Goal: Check status: Check status

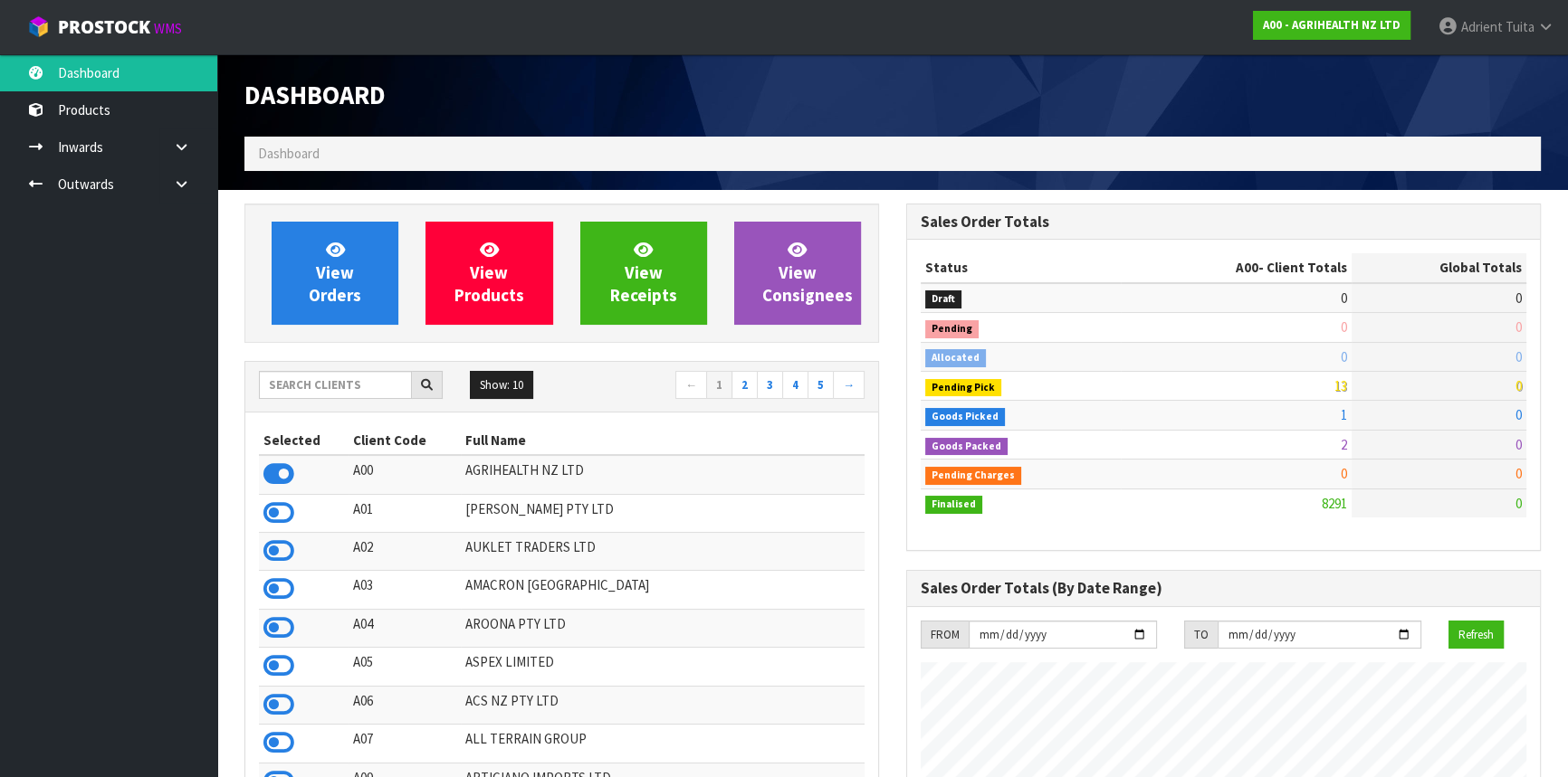
scroll to position [1368, 661]
click at [346, 394] on input "text" at bounding box center [335, 385] width 153 height 28
type input "NERO"
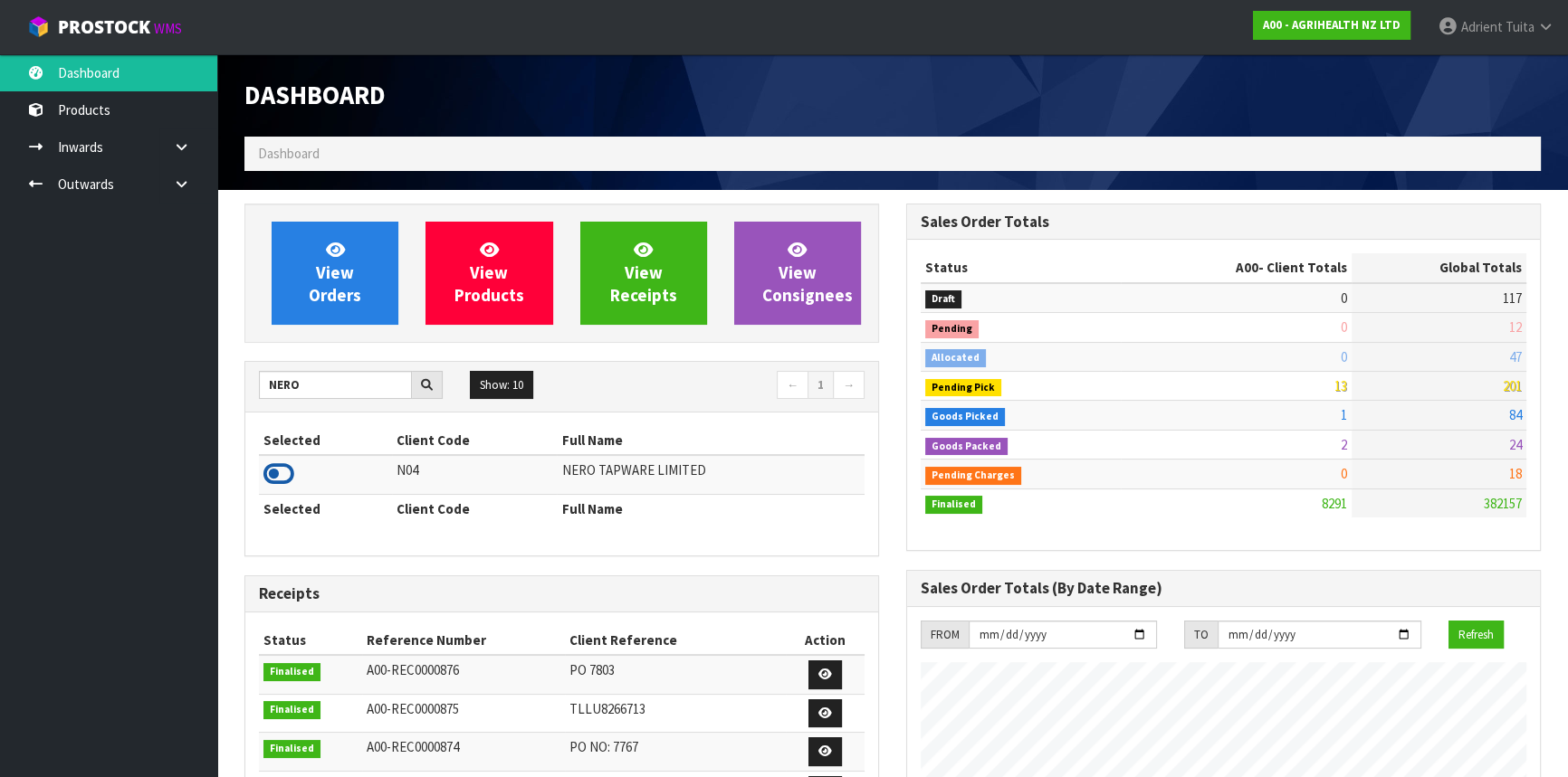
click at [280, 477] on icon at bounding box center [279, 474] width 31 height 27
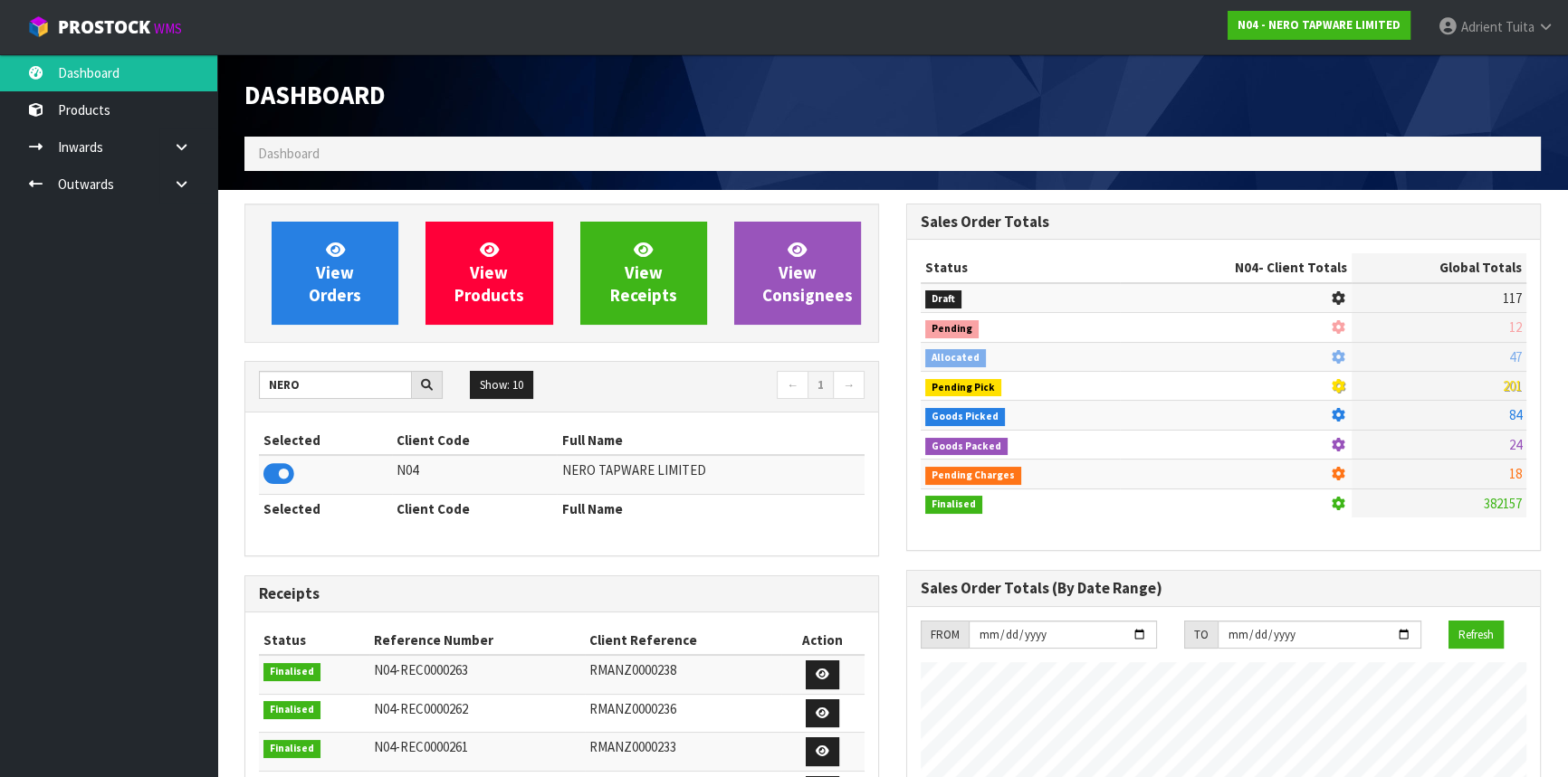
scroll to position [1445, 661]
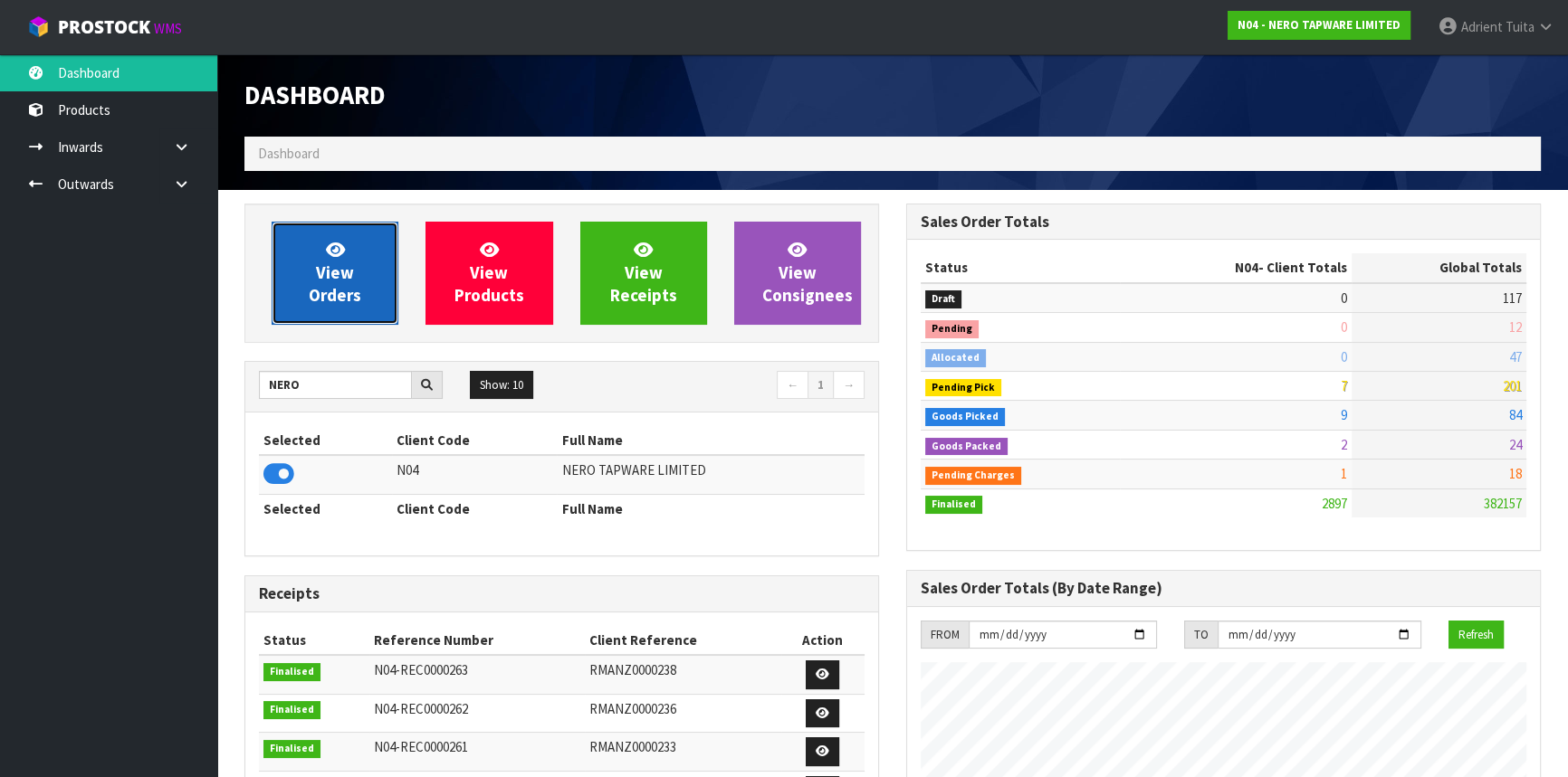
click at [312, 265] on link "View Orders" at bounding box center [335, 273] width 127 height 103
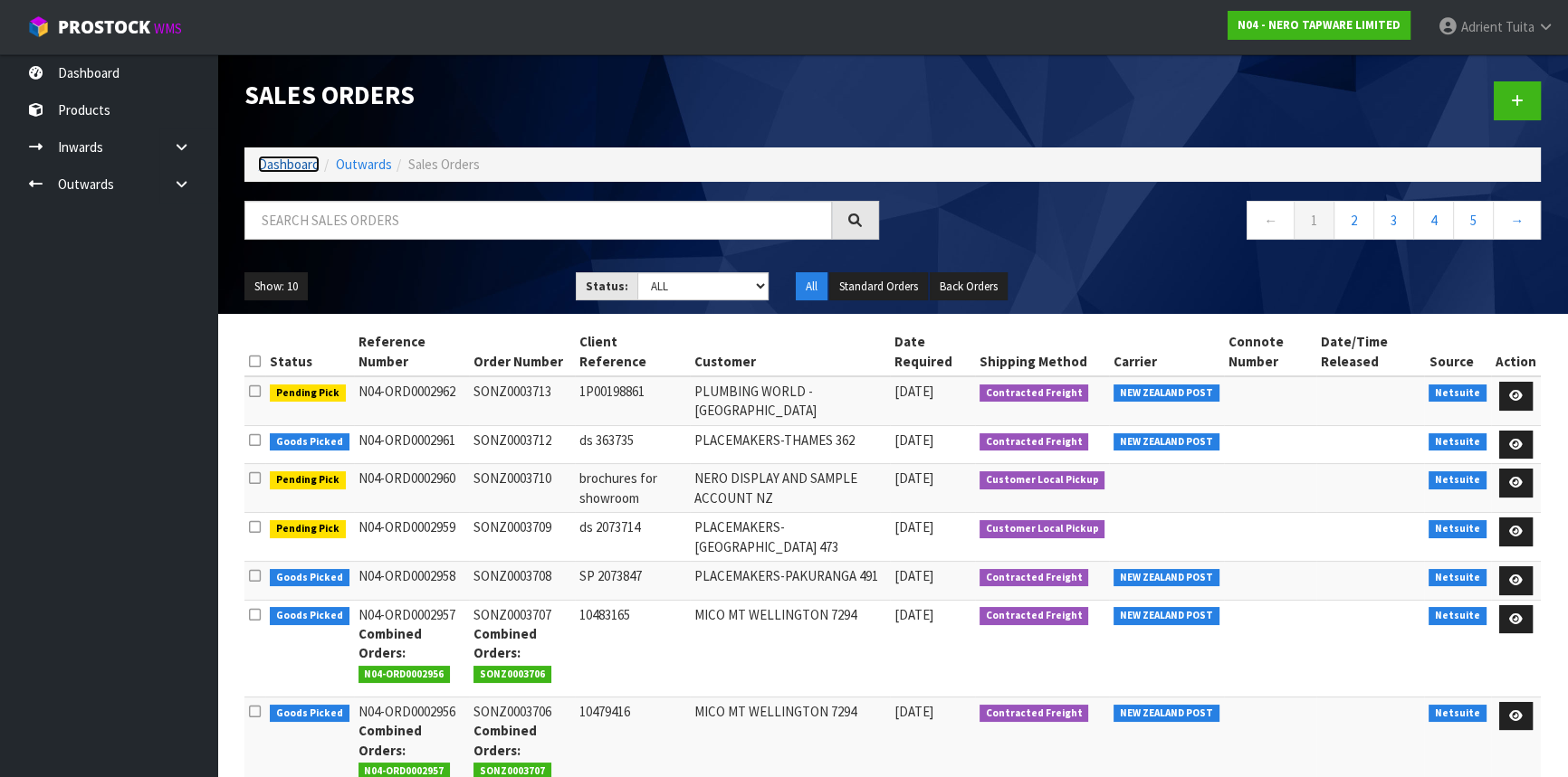
click at [298, 165] on link "Dashboard" at bounding box center [288, 164] width 61 height 17
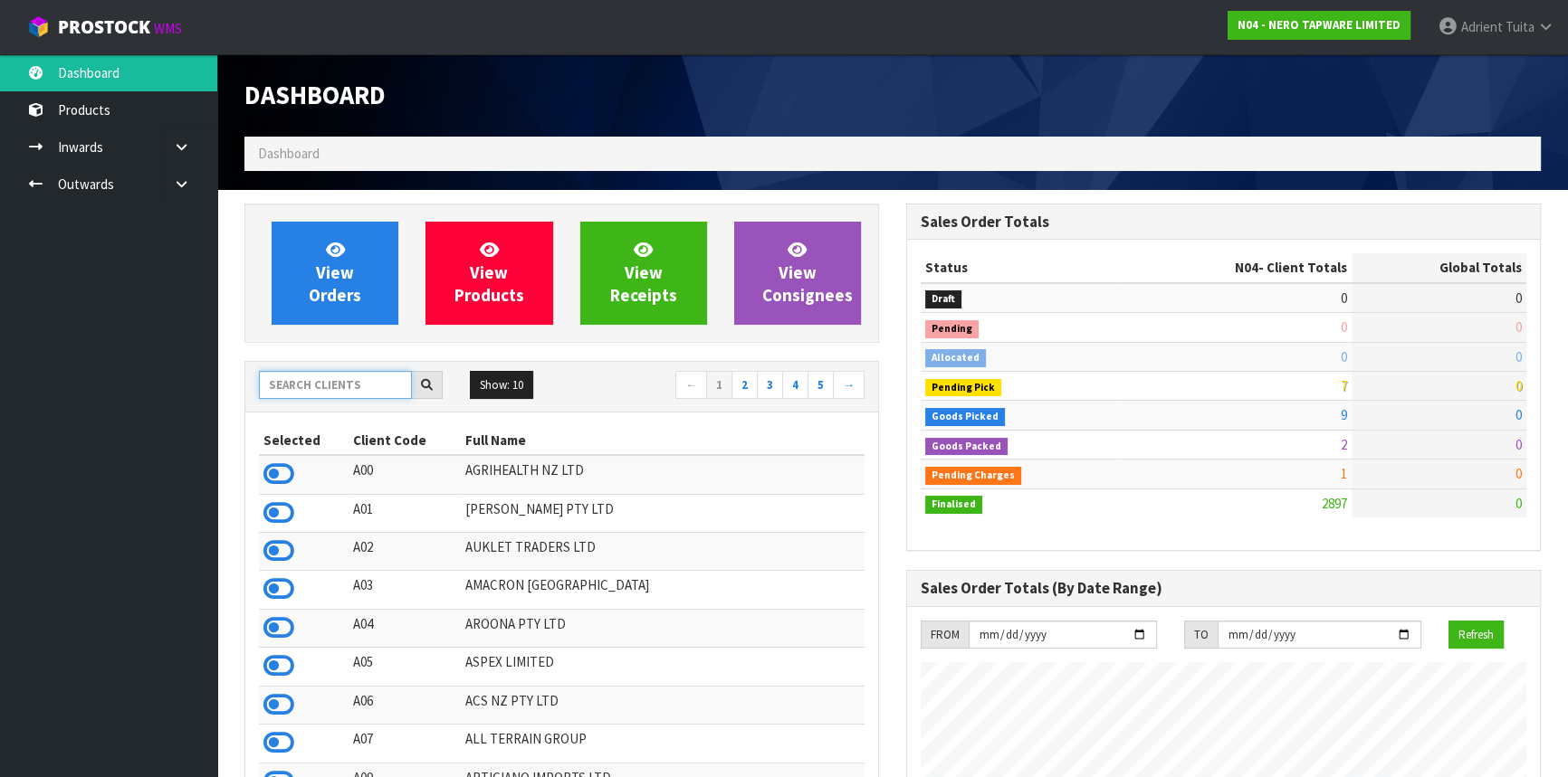
click at [290, 380] on input "text" at bounding box center [335, 385] width 153 height 28
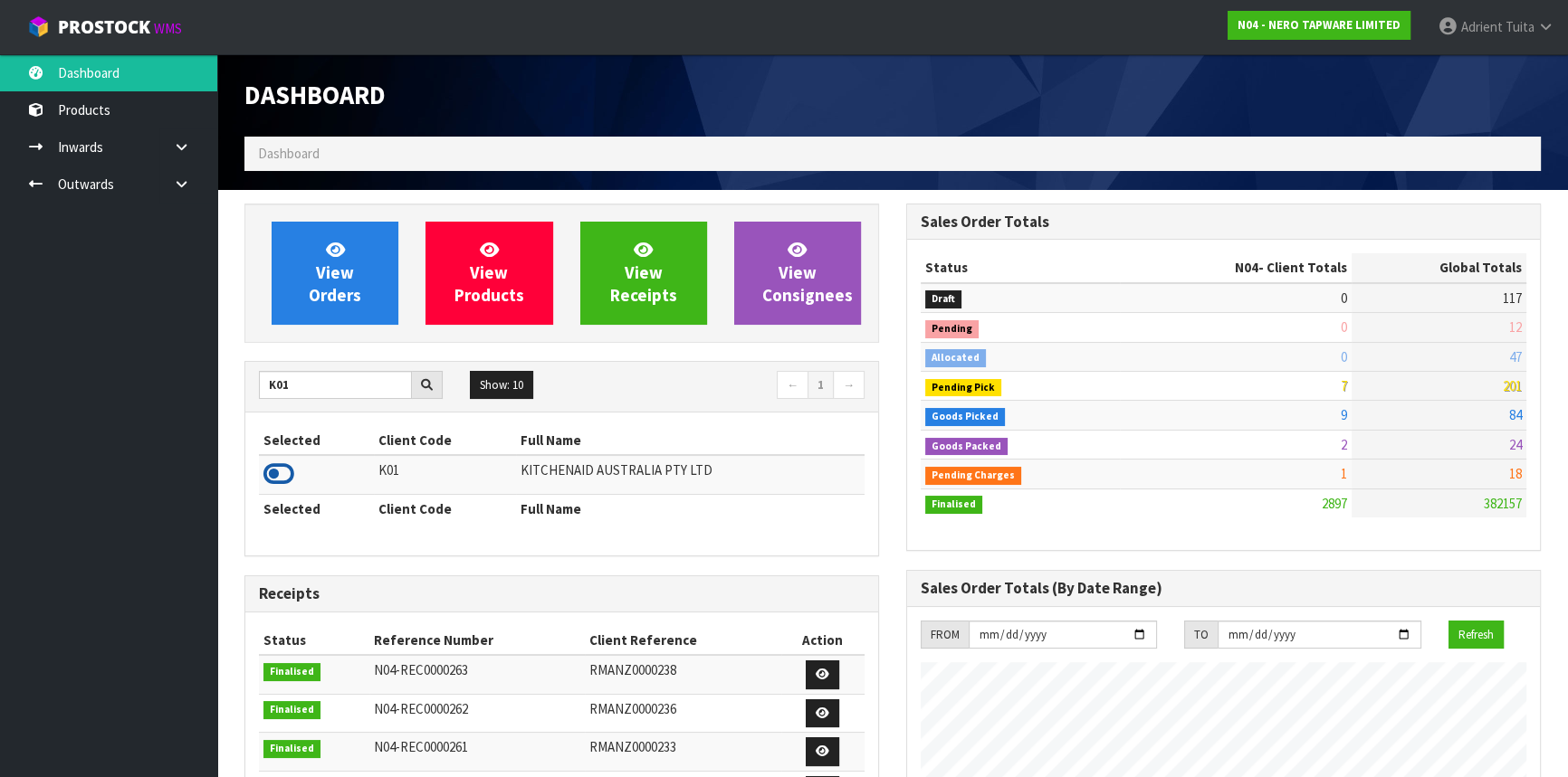
click at [279, 484] on icon at bounding box center [279, 474] width 31 height 27
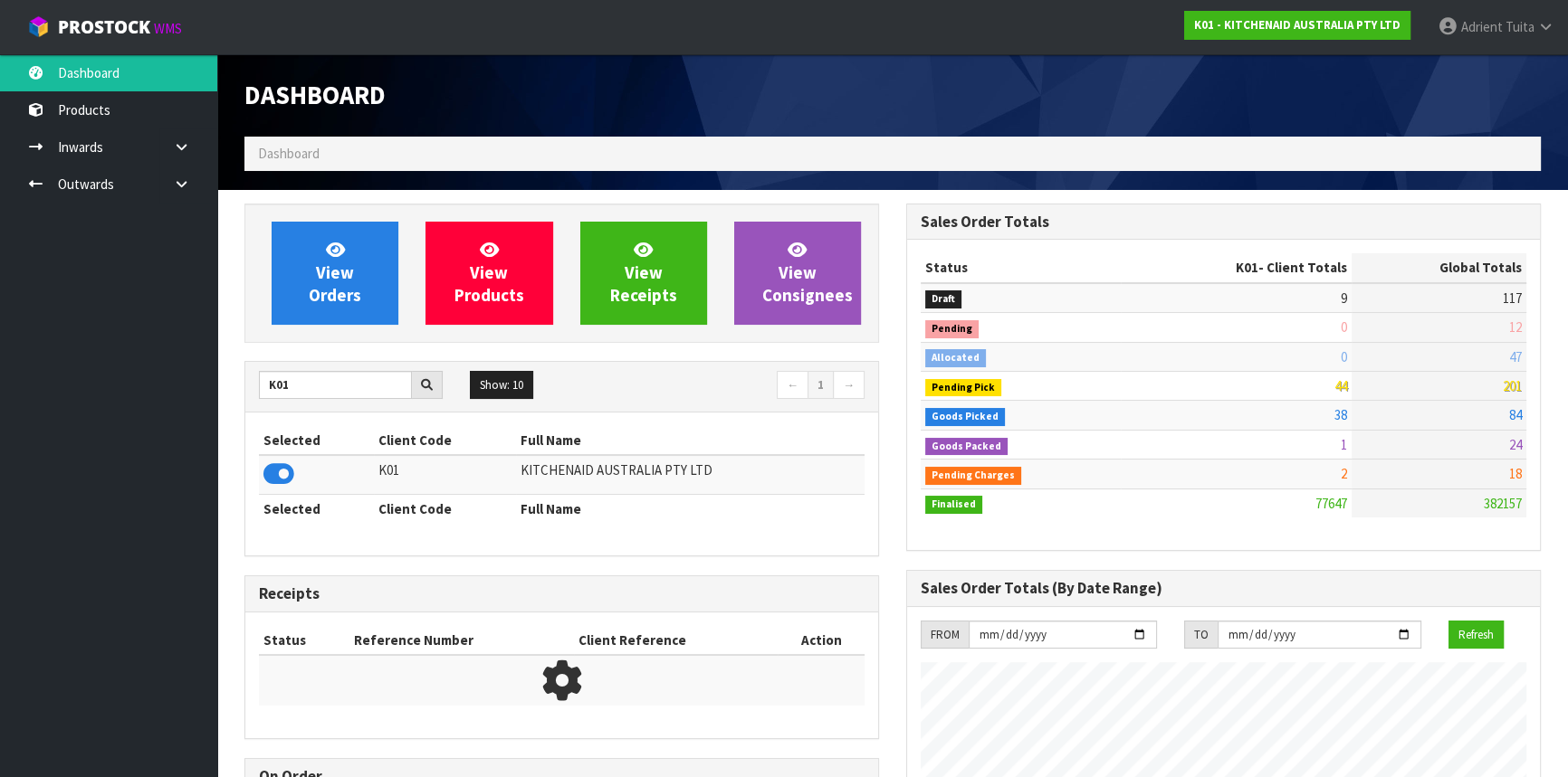
scroll to position [1368, 661]
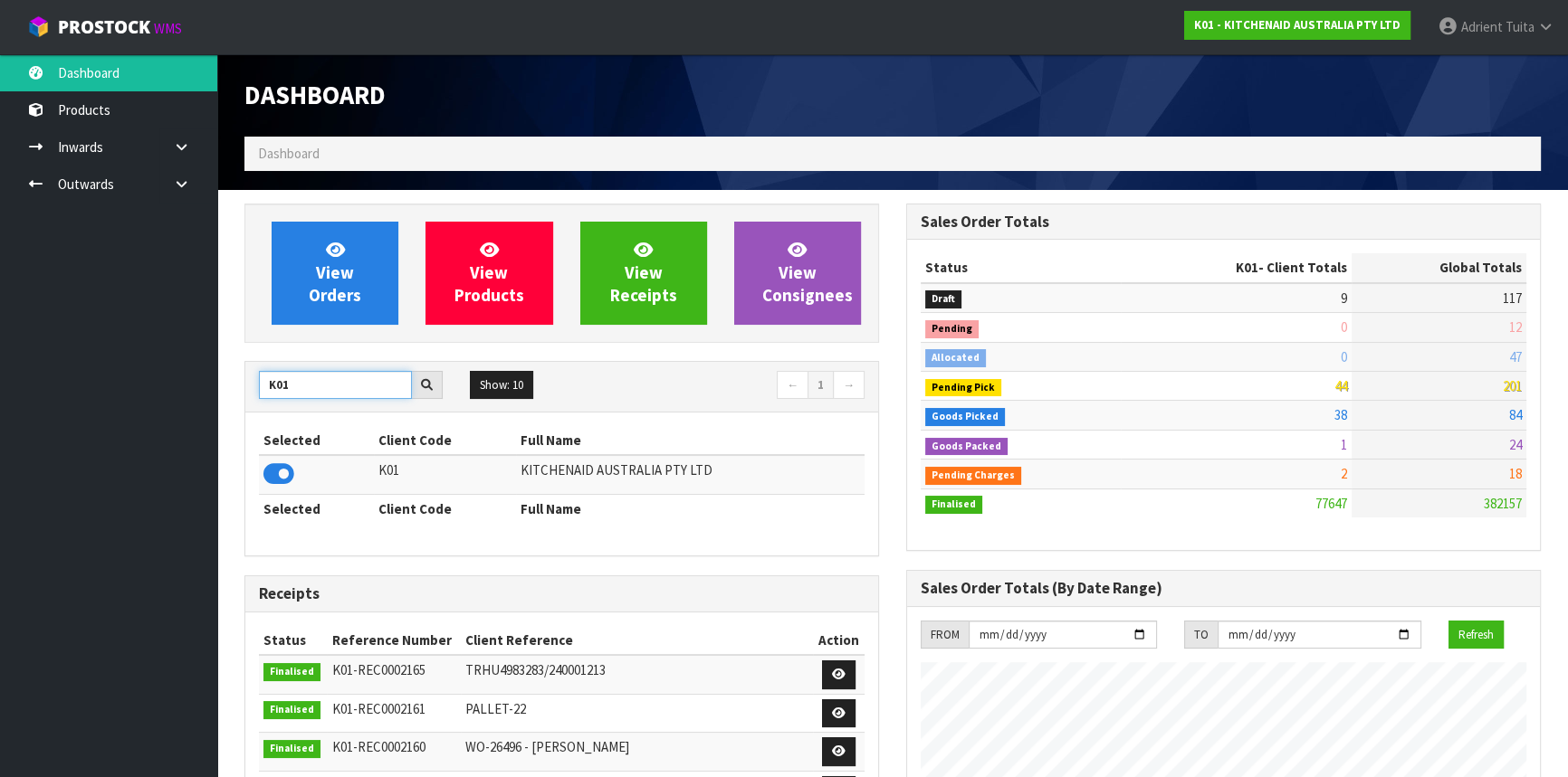
click at [296, 395] on input "K01" at bounding box center [335, 385] width 153 height 28
click at [284, 395] on input "K01" at bounding box center [335, 385] width 153 height 28
type input "NERO"
click at [272, 473] on icon at bounding box center [279, 474] width 31 height 27
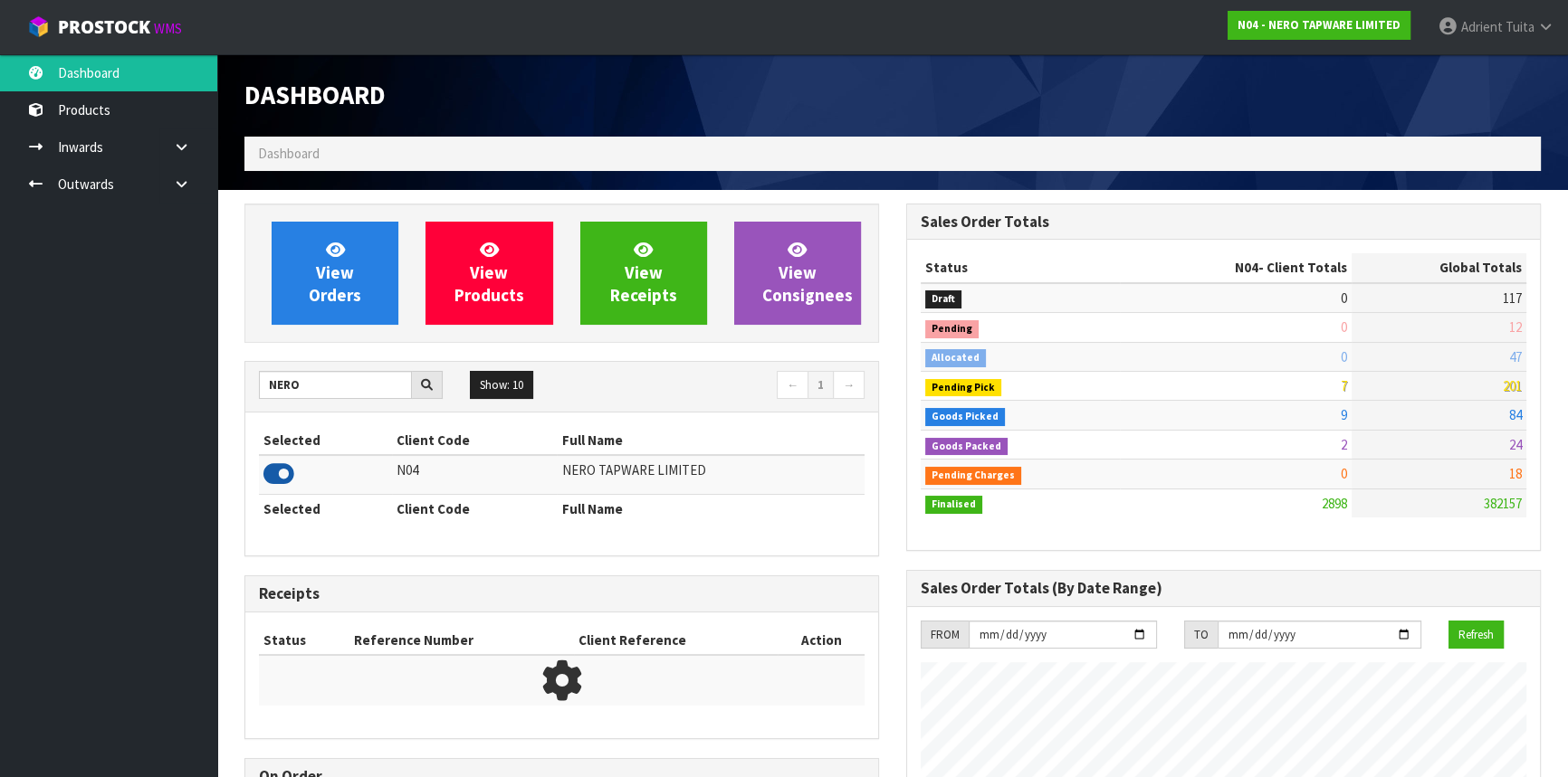
scroll to position [1445, 661]
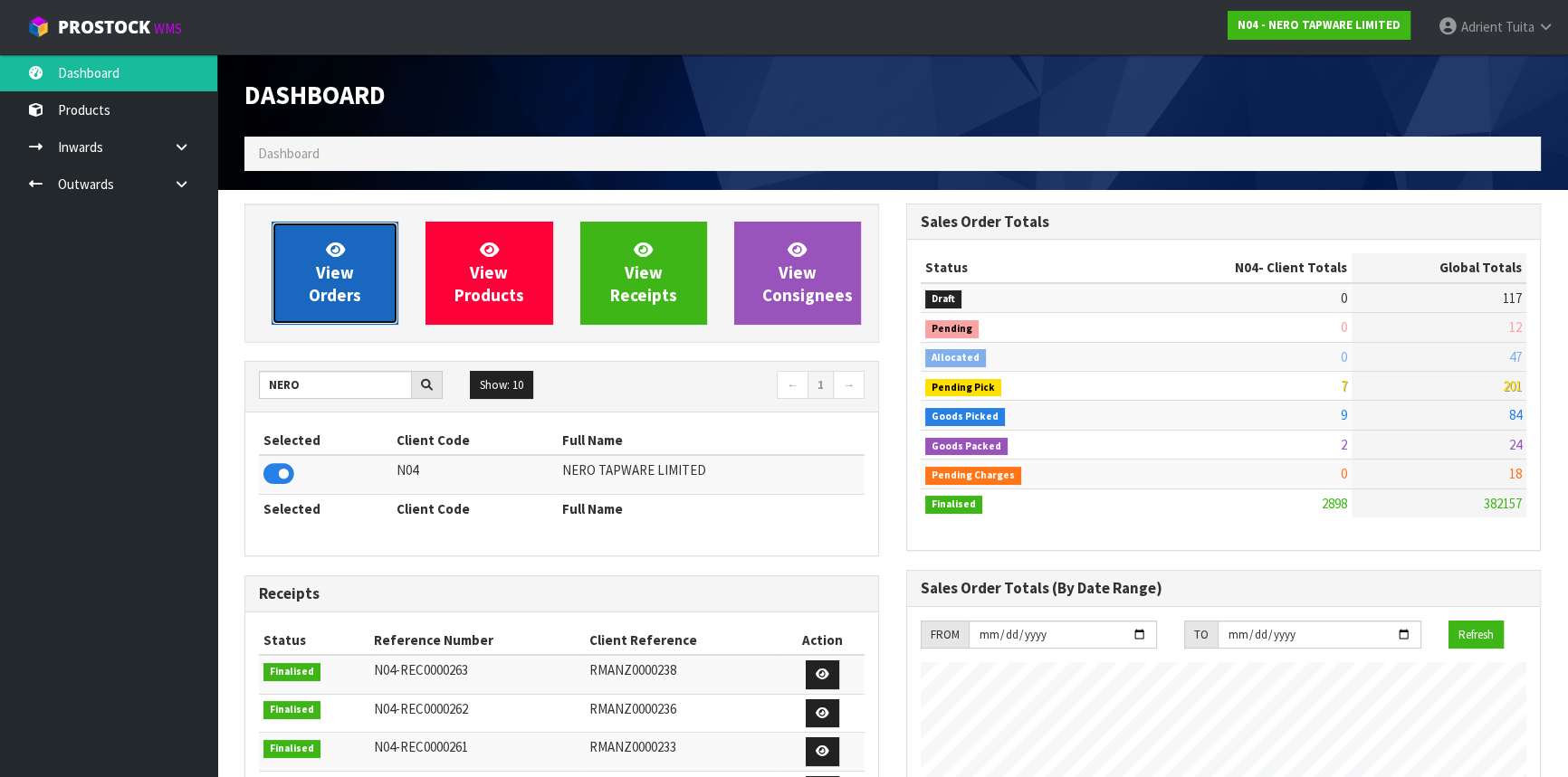
click at [291, 296] on link "View Orders" at bounding box center [335, 273] width 127 height 103
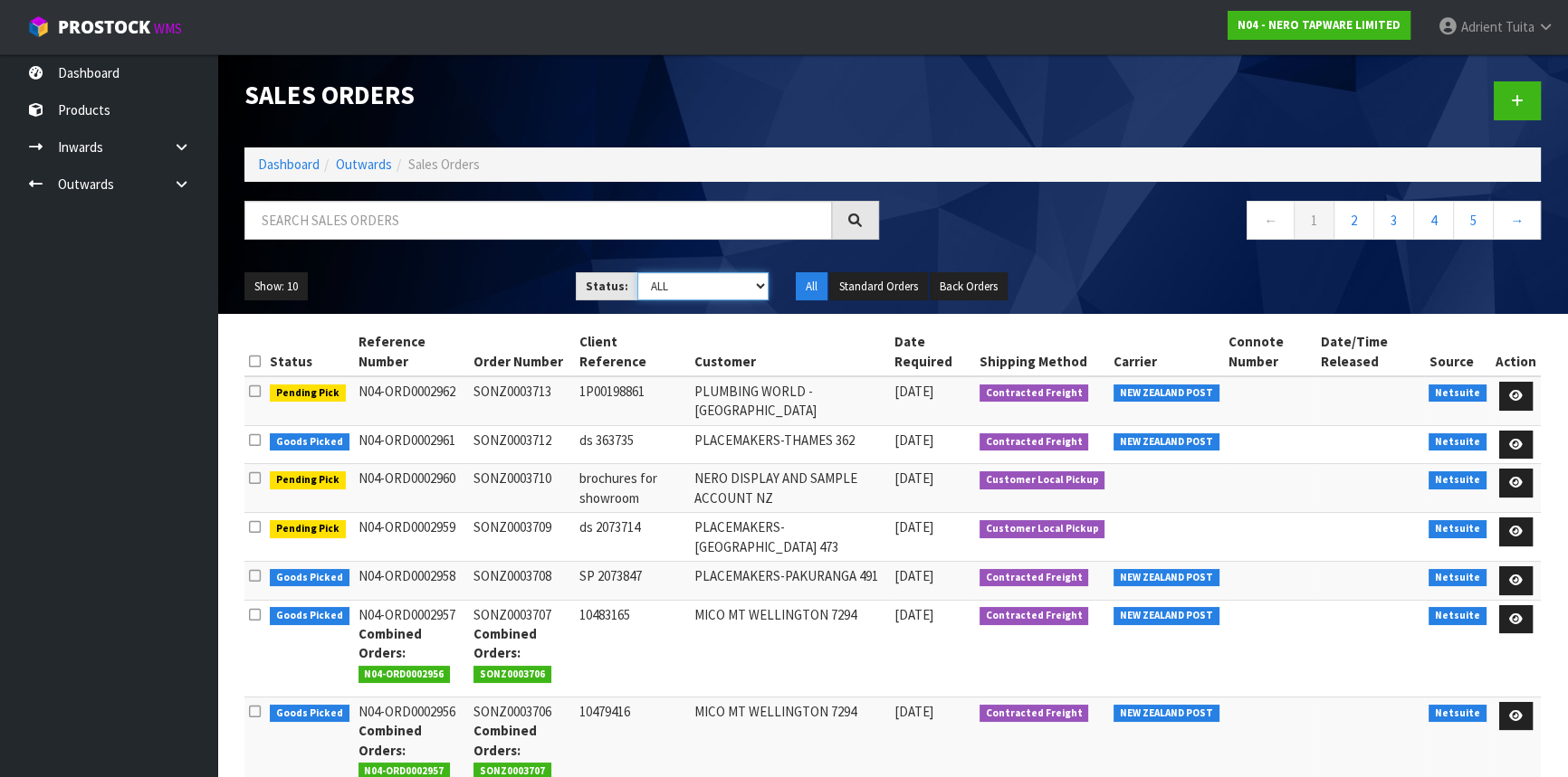
click at [678, 278] on select "Draft Pending Allocated Pending Pick Goods Picked Goods Packed Pending Charges …" at bounding box center [704, 287] width 132 height 28
select select "string:3"
click at [638, 273] on select "Draft Pending Allocated Pending Pick Goods Picked Goods Packed Pending Charges …" at bounding box center [704, 287] width 132 height 28
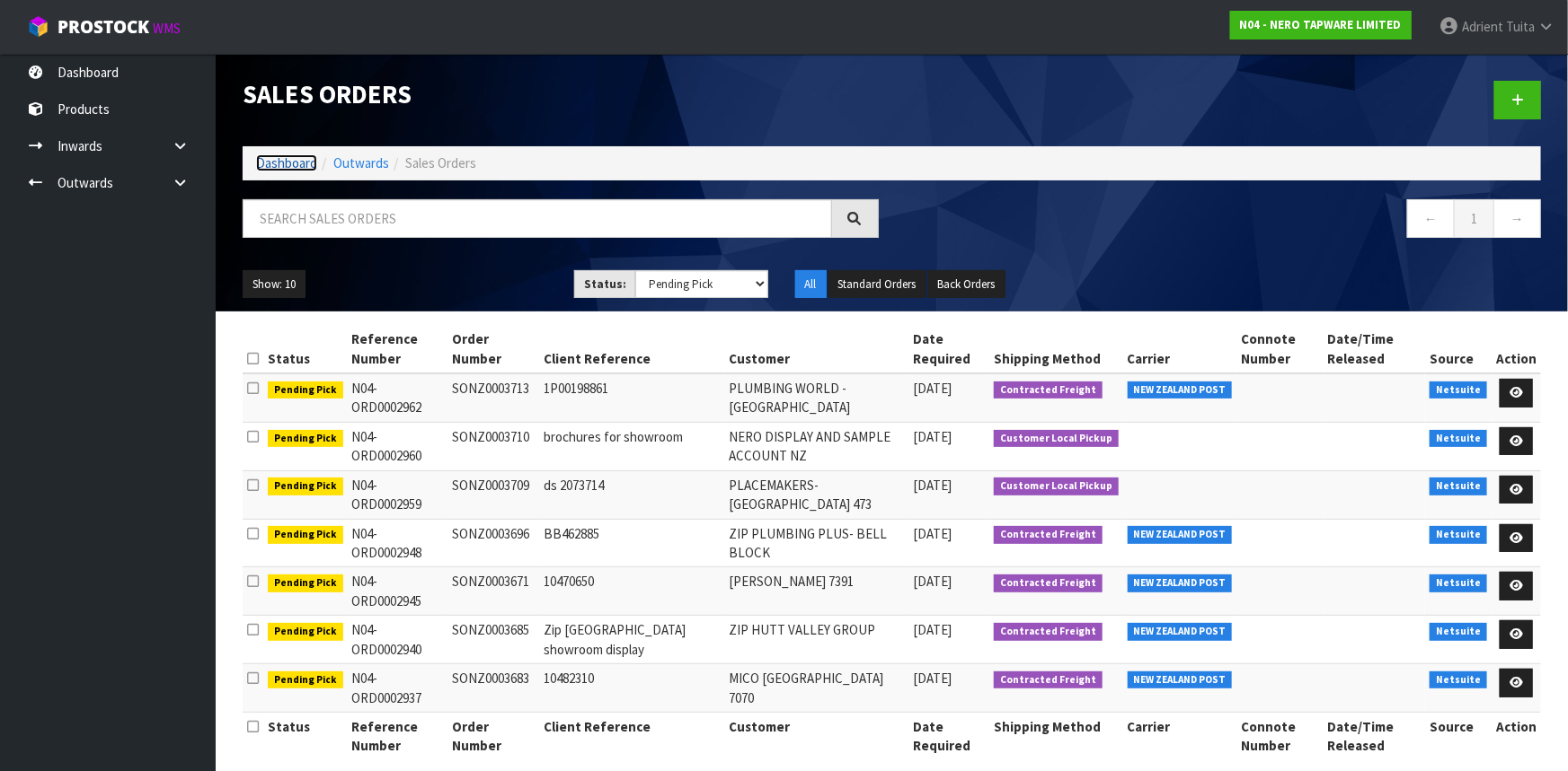
click at [288, 158] on link "Dashboard" at bounding box center [286, 163] width 61 height 17
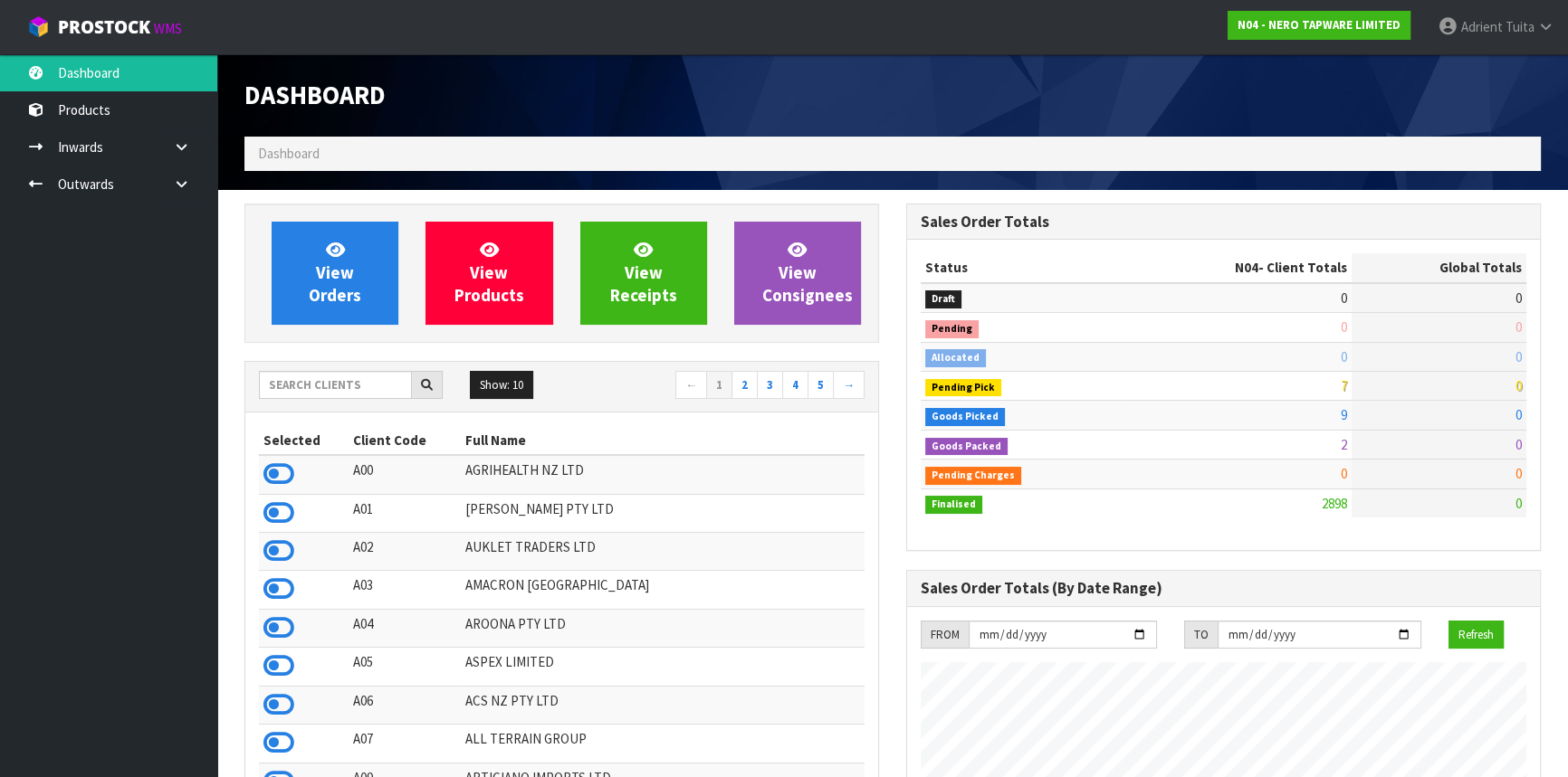
scroll to position [1427, 661]
